Goal: Navigation & Orientation: Find specific page/section

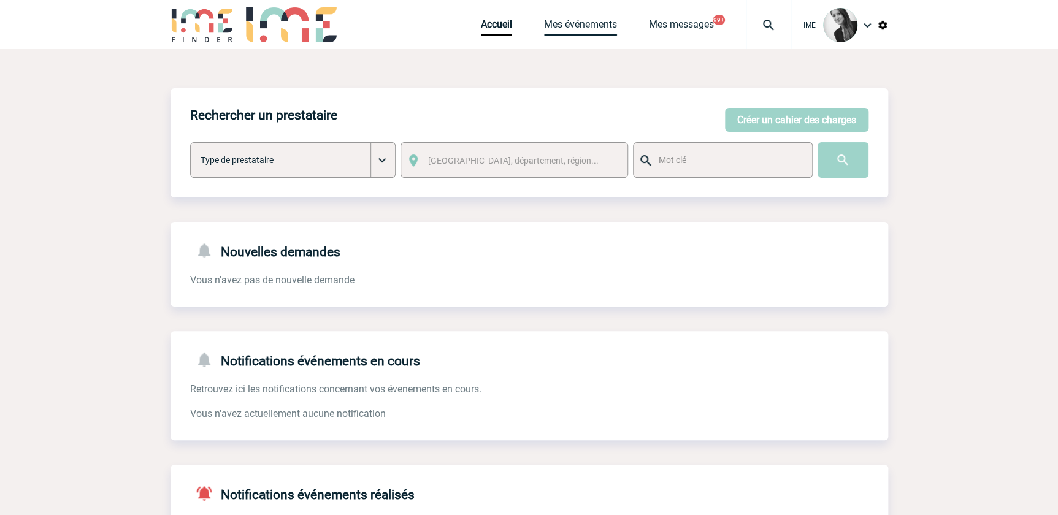
click at [586, 25] on link "Mes événements" at bounding box center [580, 26] width 73 height 17
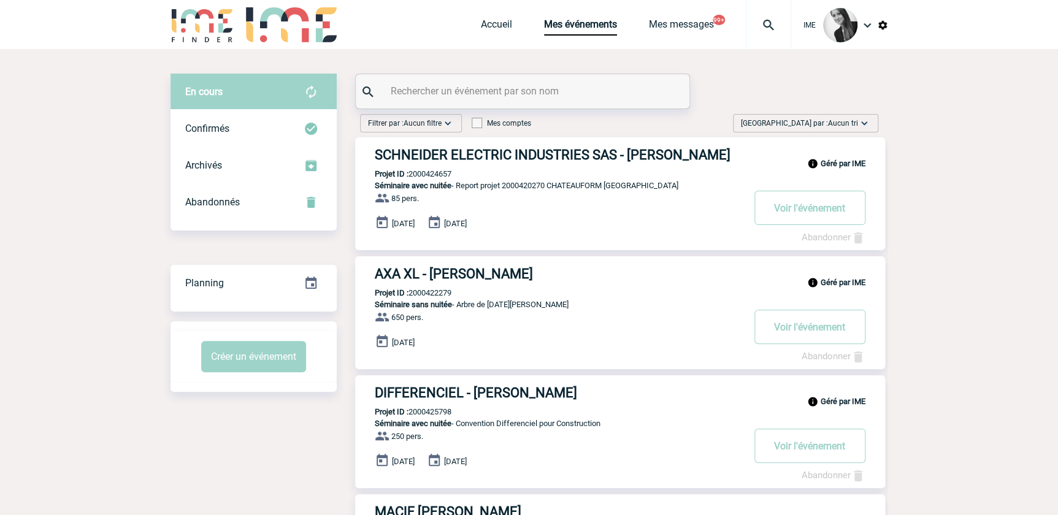
click at [864, 122] on img at bounding box center [864, 123] width 12 height 12
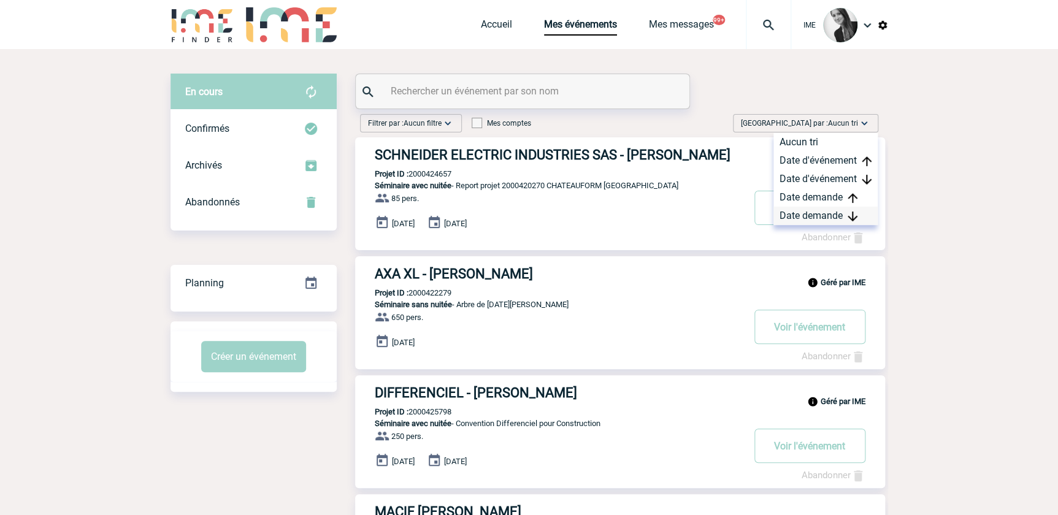
click at [834, 215] on div "Date demande" at bounding box center [825, 216] width 104 height 18
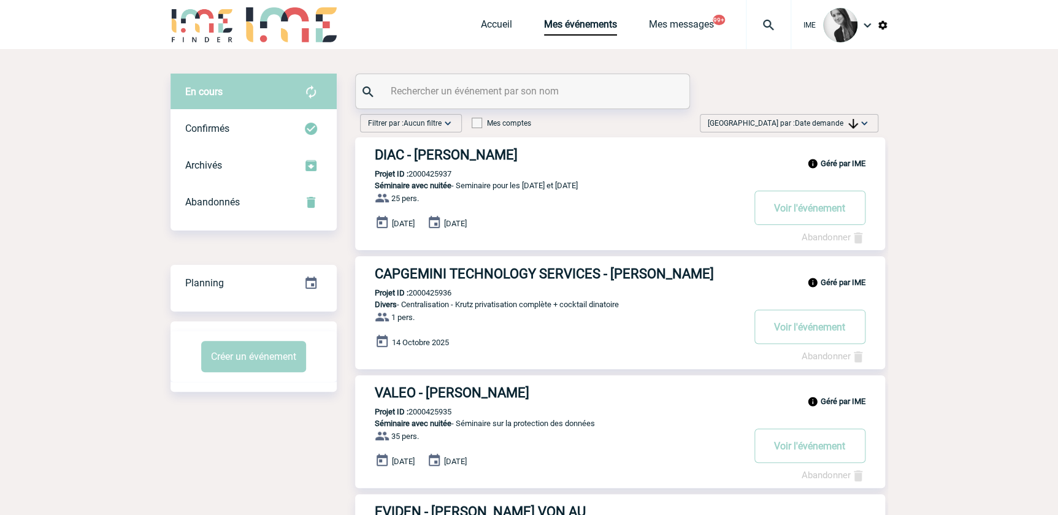
drag, startPoint x: 837, startPoint y: 118, endPoint x: 830, endPoint y: 191, distance: 73.9
click at [837, 124] on span "Trier par : Date demande" at bounding box center [783, 123] width 150 height 12
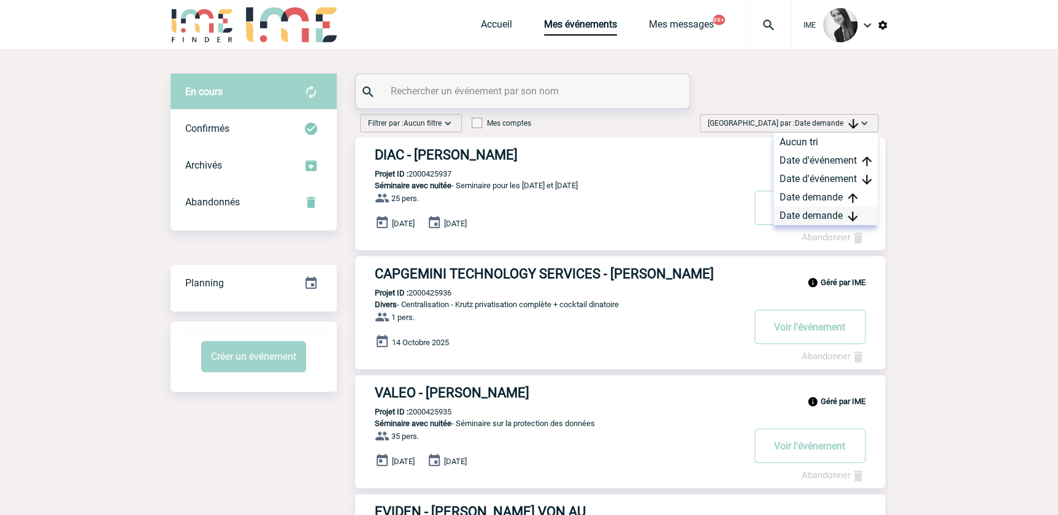
click at [821, 215] on div "Date demande" at bounding box center [825, 216] width 104 height 18
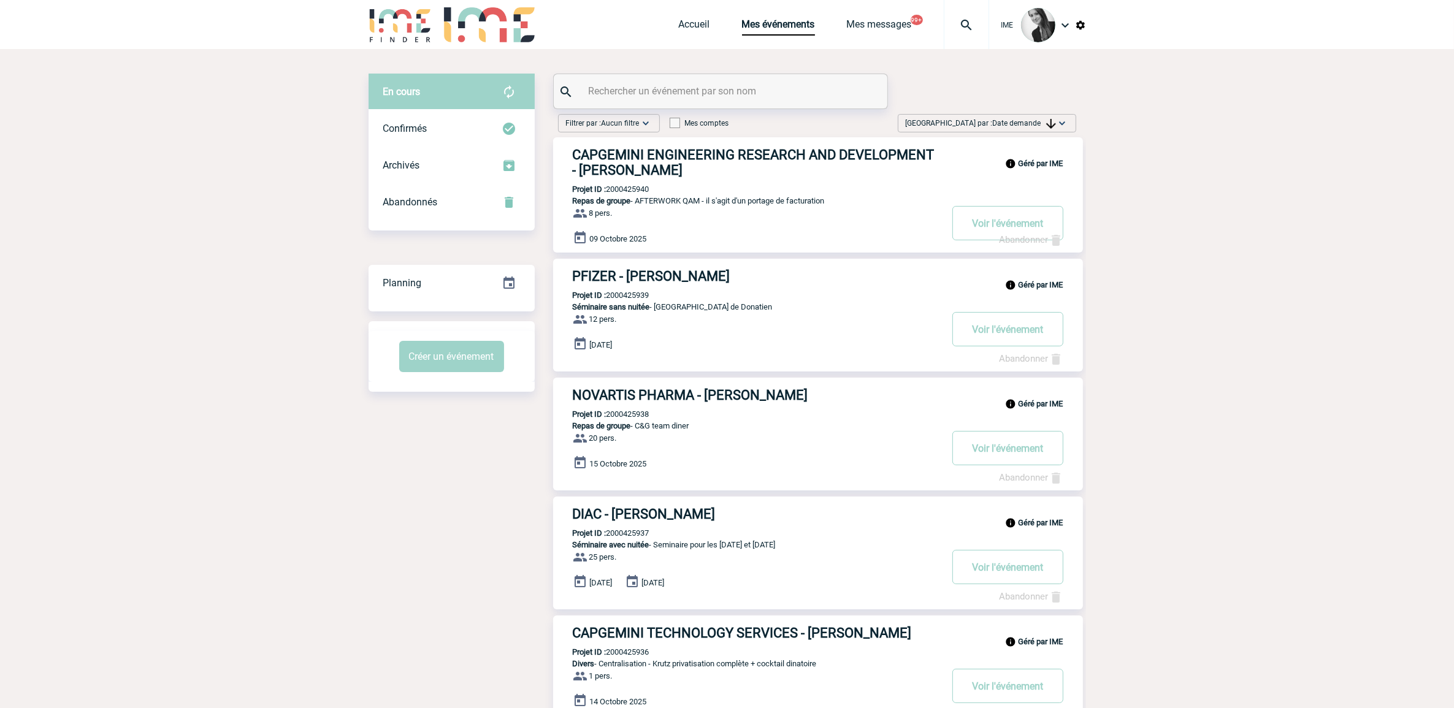
click at [299, 372] on body "IME Accueil Mes événements" at bounding box center [727, 700] width 1454 height 1400
drag, startPoint x: 1241, startPoint y: 253, endPoint x: 1247, endPoint y: 234, distance: 19.4
click at [1065, 252] on body "IME Accueil Mes événements" at bounding box center [727, 700] width 1454 height 1400
drag, startPoint x: 995, startPoint y: 121, endPoint x: 997, endPoint y: 131, distance: 10.0
click at [995, 121] on span "Date demande" at bounding box center [1024, 123] width 63 height 9
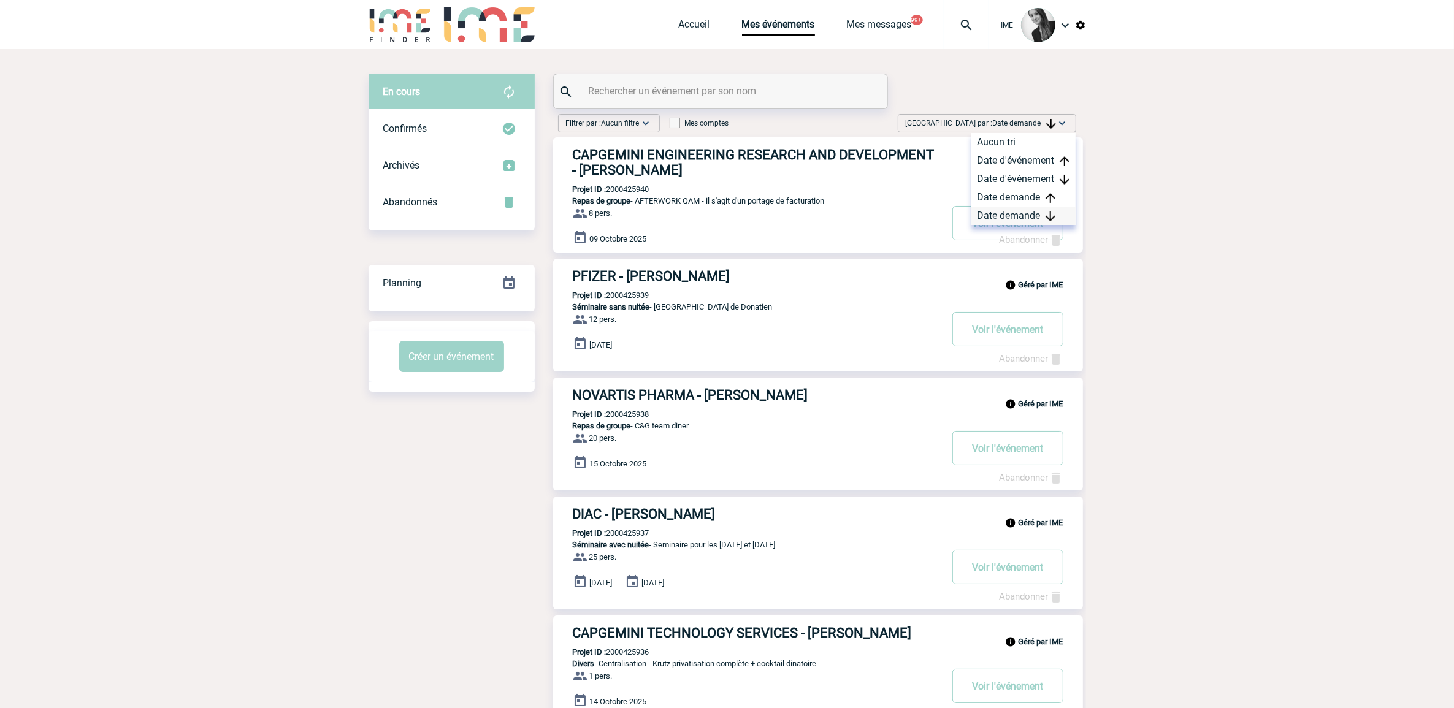
click at [1004, 221] on div "Date demande" at bounding box center [1024, 216] width 104 height 18
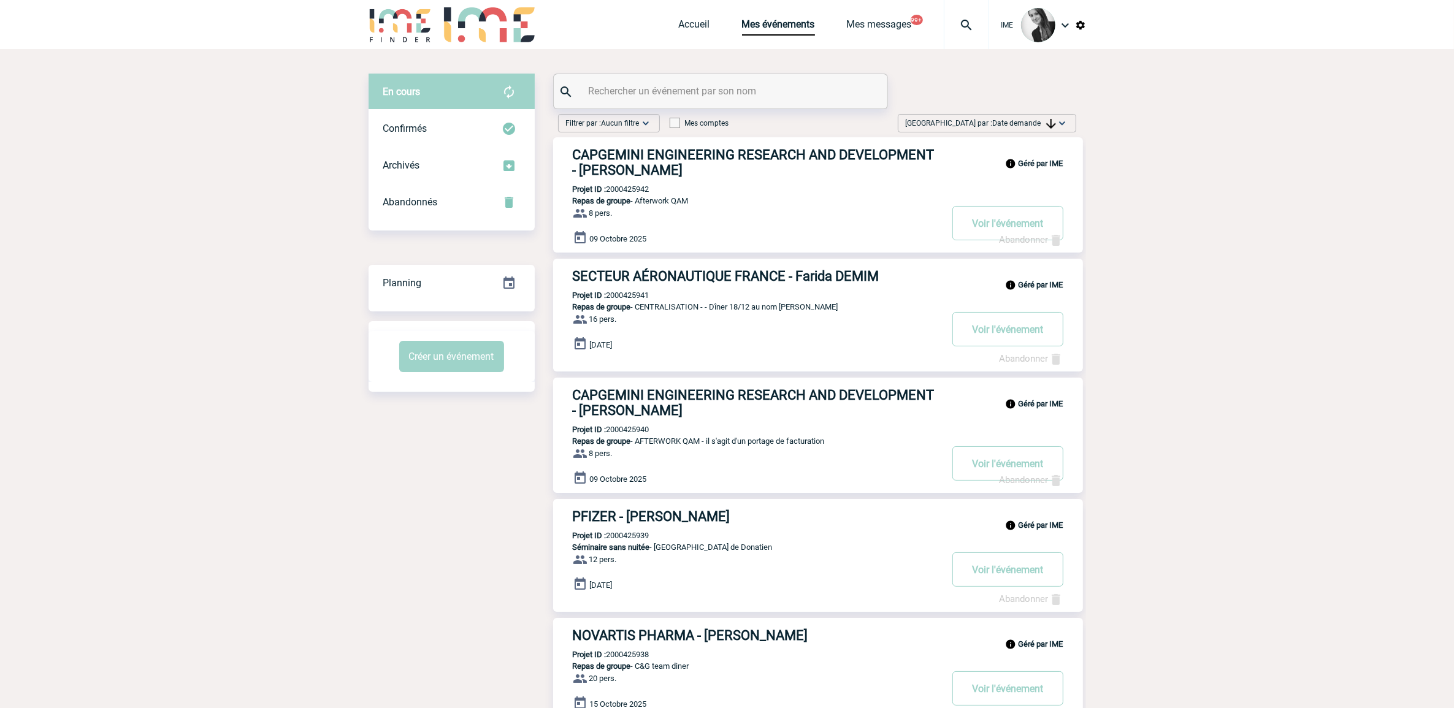
click at [1052, 130] on div "Trier par : Date demande Aucun tri Date d'événement Date d'événement Date deman…" at bounding box center [987, 123] width 178 height 18
click at [1046, 220] on img at bounding box center [1051, 217] width 10 height 10
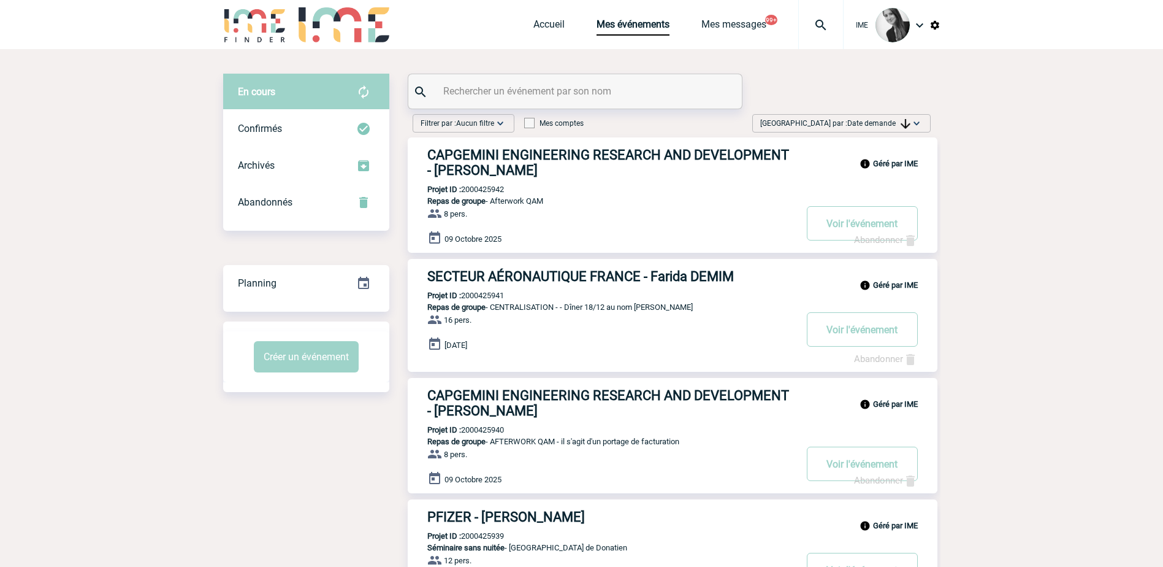
click at [854, 125] on span "Date demande" at bounding box center [879, 123] width 63 height 9
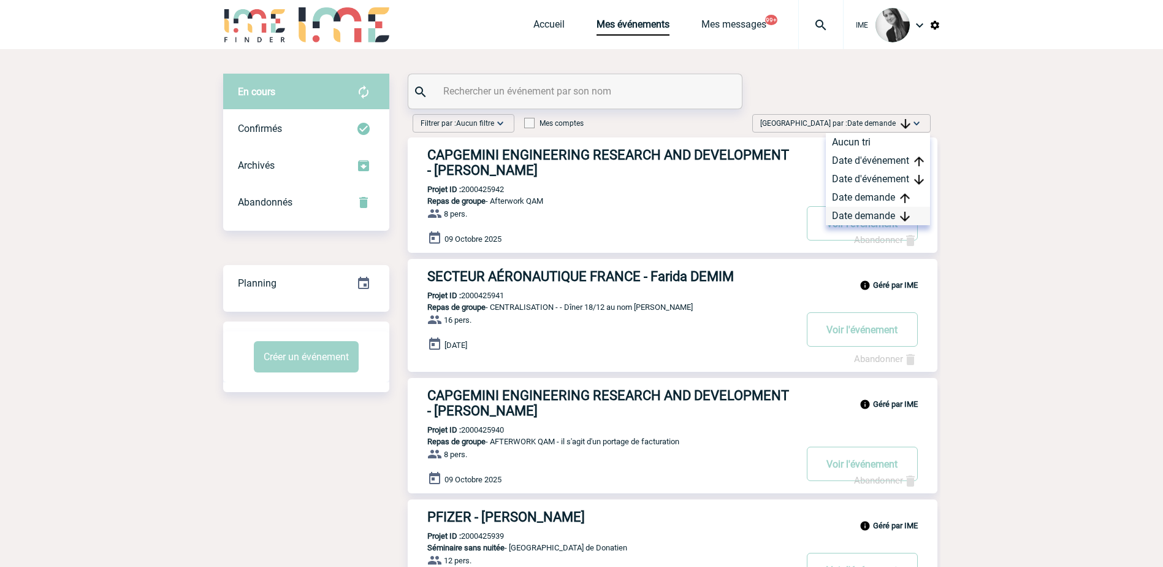
click at [865, 217] on div "Date demande" at bounding box center [878, 216] width 104 height 18
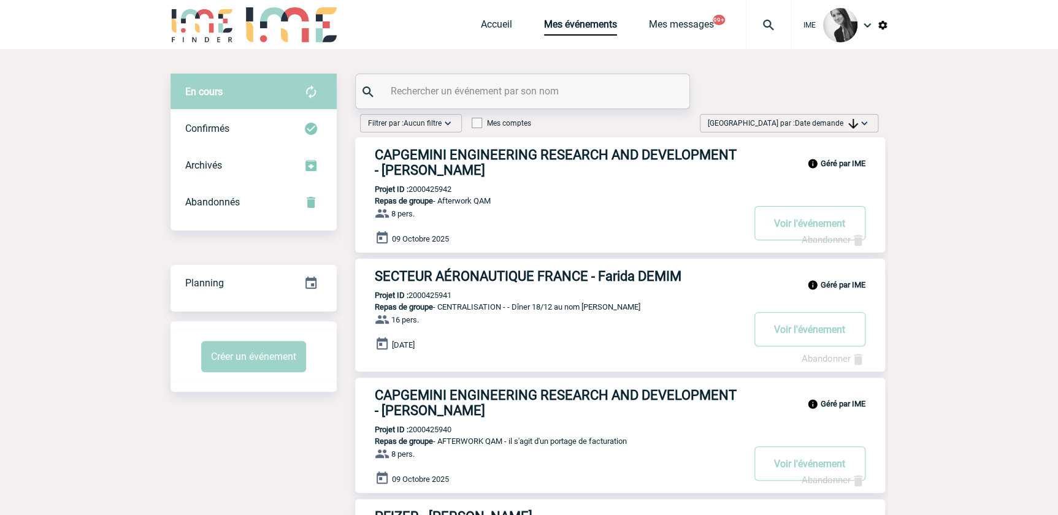
drag, startPoint x: 849, startPoint y: 120, endPoint x: 846, endPoint y: 147, distance: 26.6
click at [849, 120] on img at bounding box center [853, 124] width 10 height 10
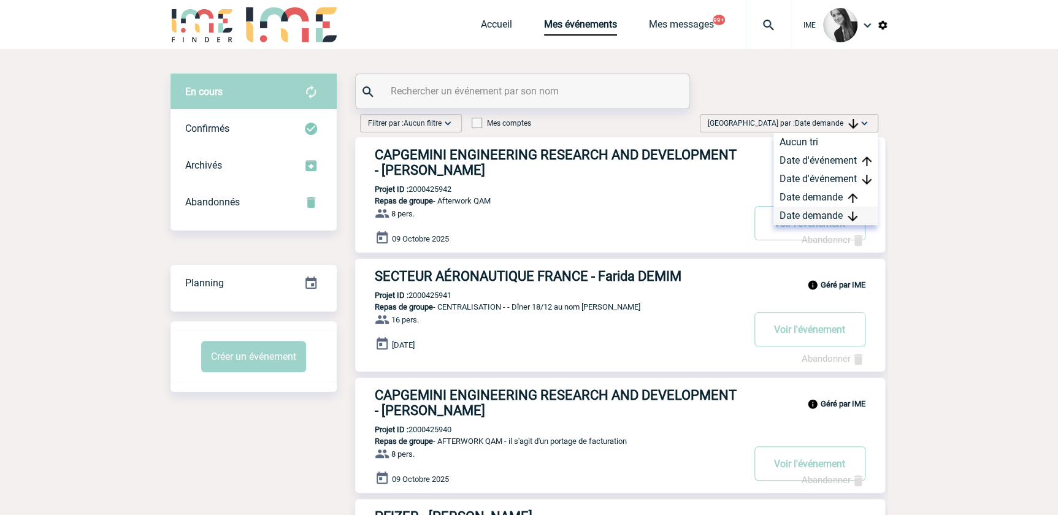
click at [820, 218] on div "Date demande" at bounding box center [825, 216] width 104 height 18
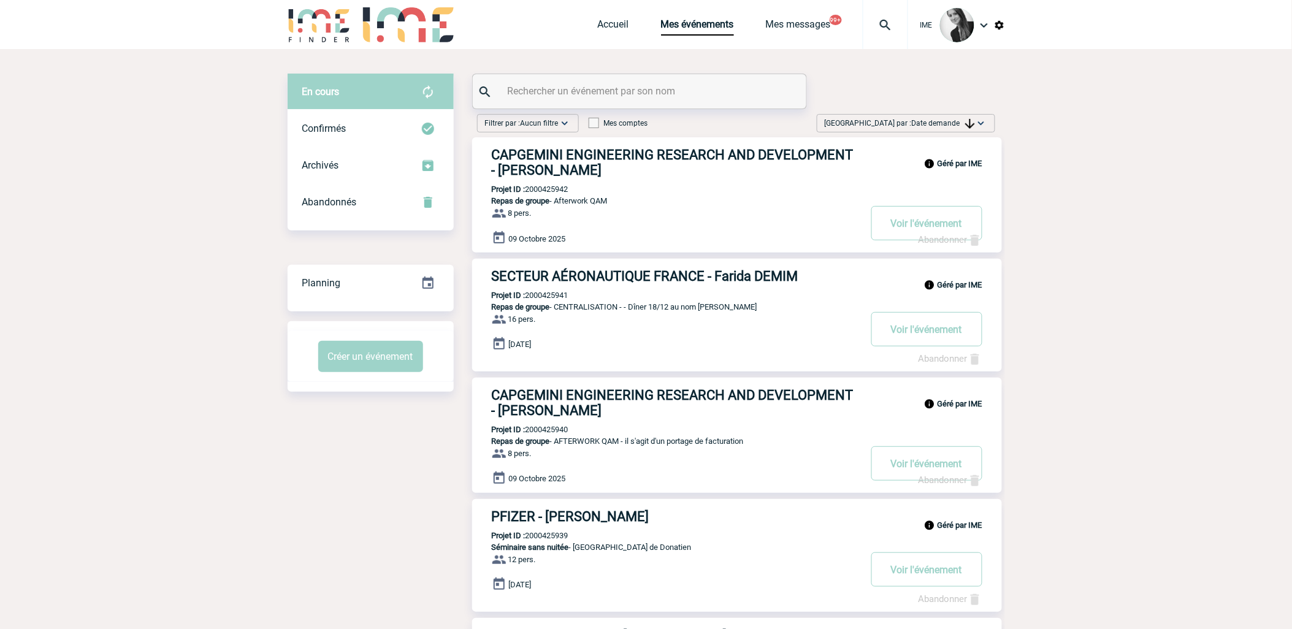
click at [954, 120] on div "Trier par : Date demande Aucun tri Date d'événement Date d'événement Date deman…" at bounding box center [906, 123] width 178 height 18
drag, startPoint x: 954, startPoint y: 120, endPoint x: 946, endPoint y: 220, distance: 100.3
click at [946, 220] on div "Date demande" at bounding box center [943, 216] width 104 height 18
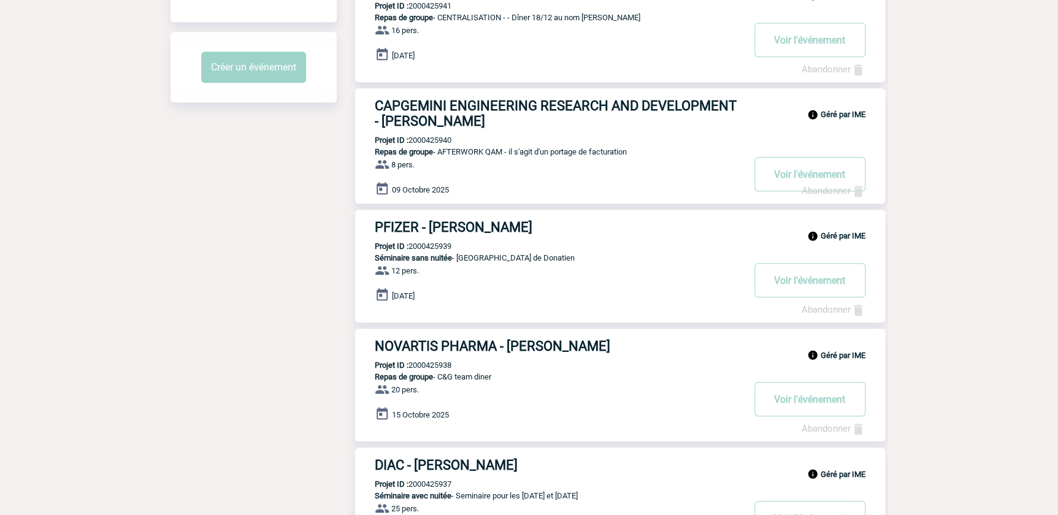
scroll to position [11, 0]
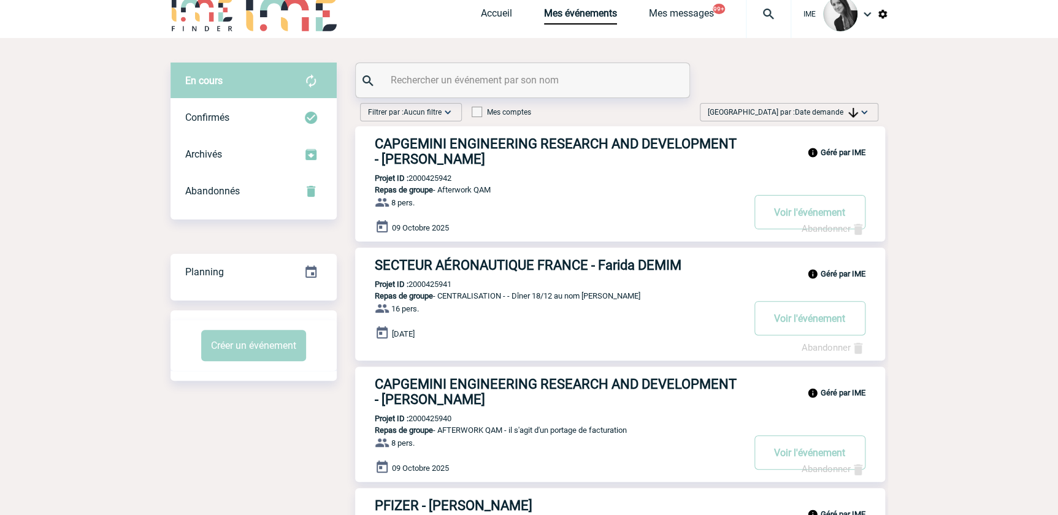
click at [836, 110] on span "Date demande" at bounding box center [826, 112] width 63 height 9
click at [821, 209] on div "Date demande" at bounding box center [825, 205] width 104 height 18
click at [843, 113] on span "Date demande" at bounding box center [826, 112] width 63 height 9
drag, startPoint x: 826, startPoint y: 205, endPoint x: 902, endPoint y: 132, distance: 105.0
click at [826, 205] on div "Date demande" at bounding box center [825, 205] width 104 height 18
